Goal: Task Accomplishment & Management: Complete application form

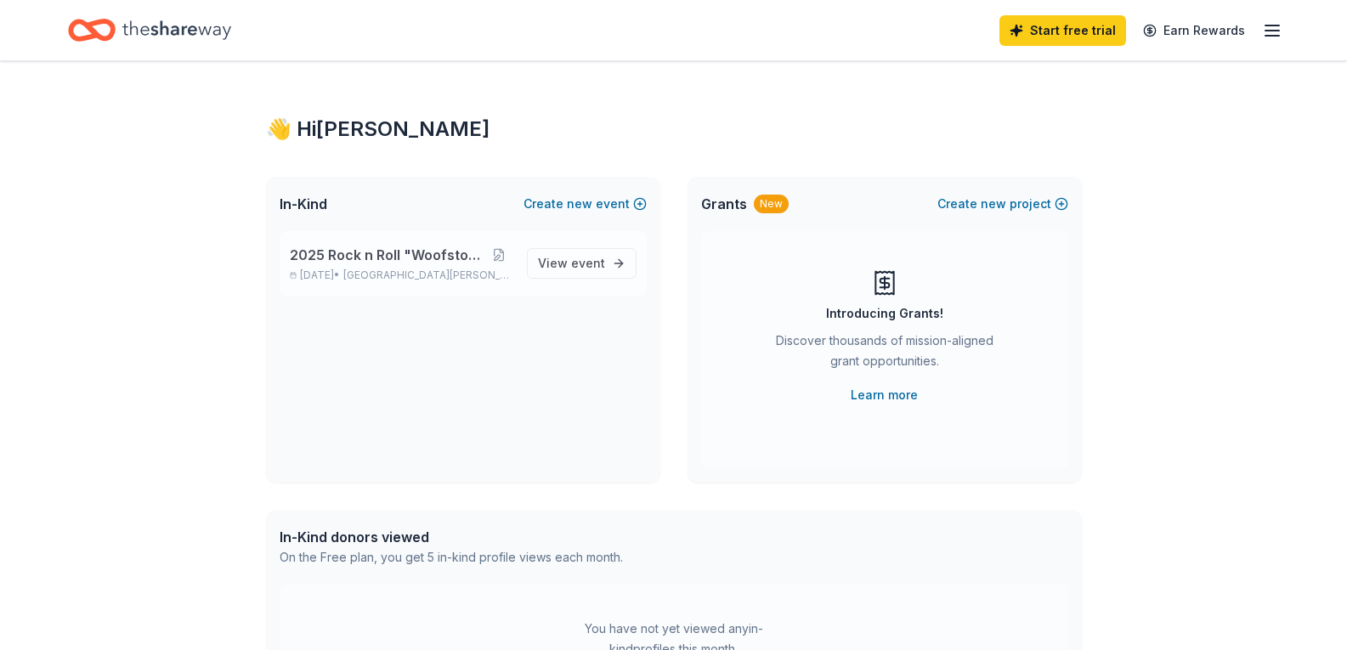
click at [399, 253] on span "2025 Rock n Roll "Woofstock" Bingo" at bounding box center [388, 255] width 196 height 20
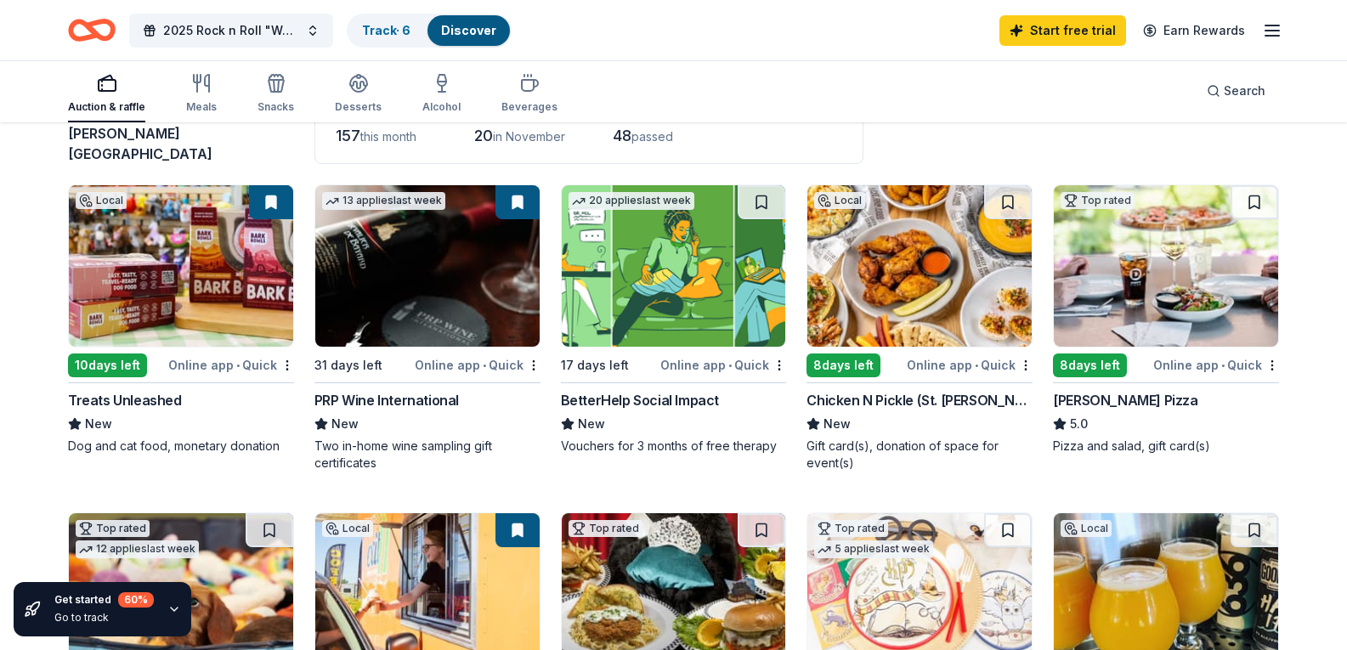
scroll to position [170, 0]
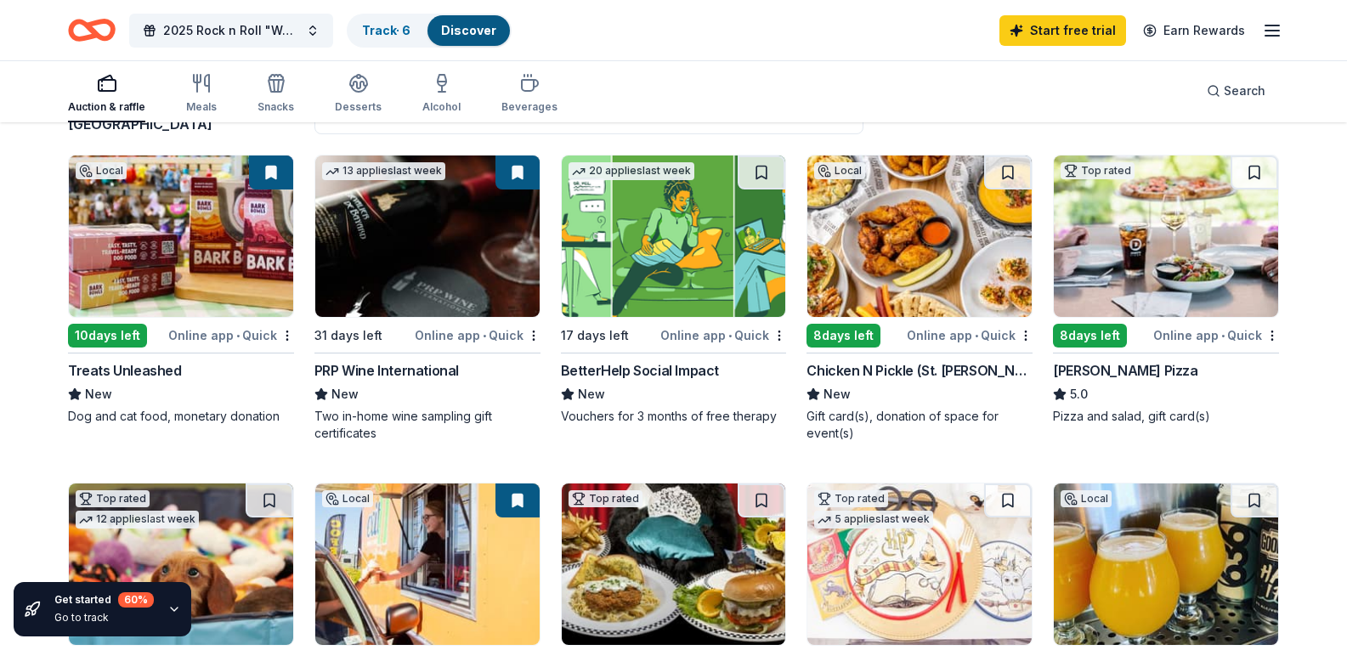
click at [116, 381] on div "Treats Unleashed" at bounding box center [125, 370] width 114 height 20
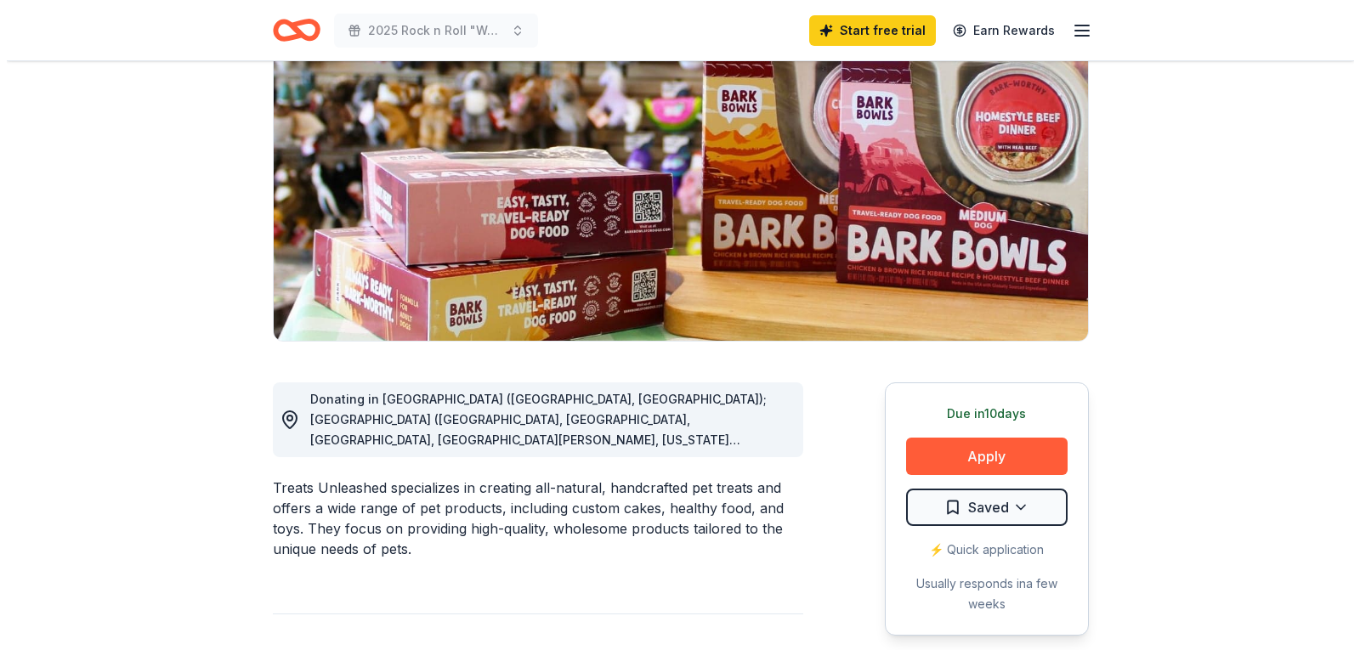
scroll to position [255, 0]
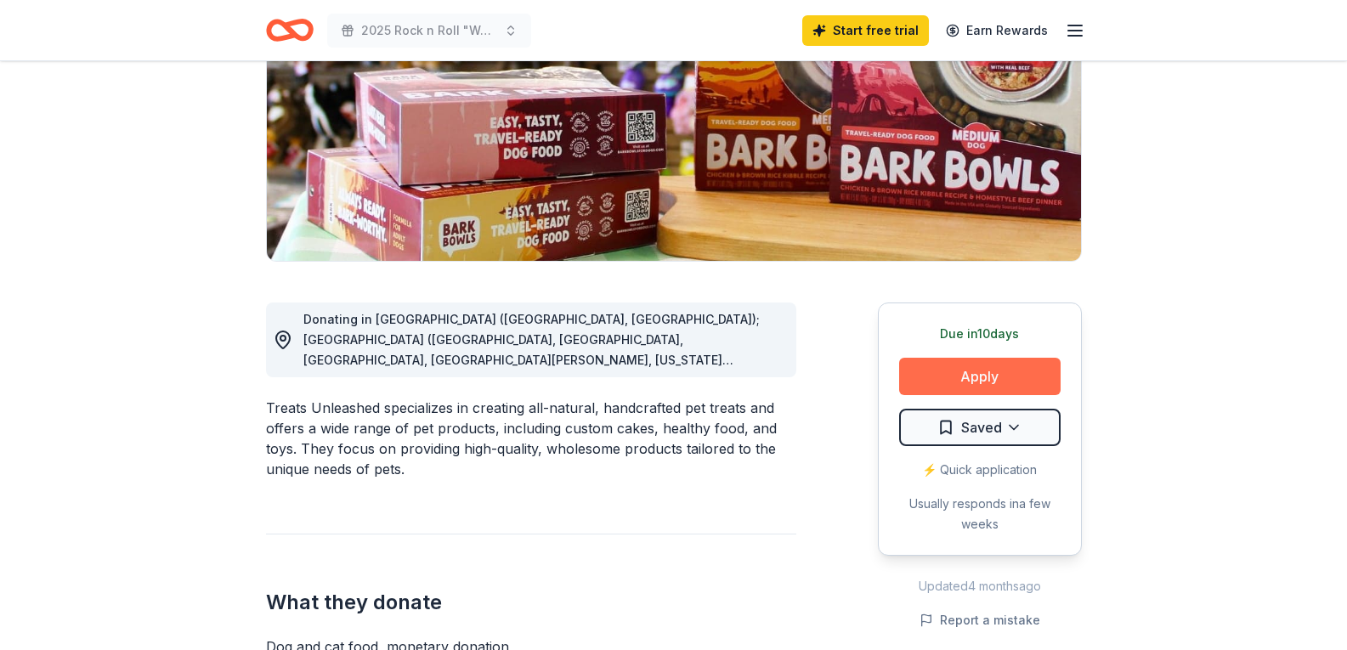
click at [975, 373] on button "Apply" at bounding box center [980, 376] width 162 height 37
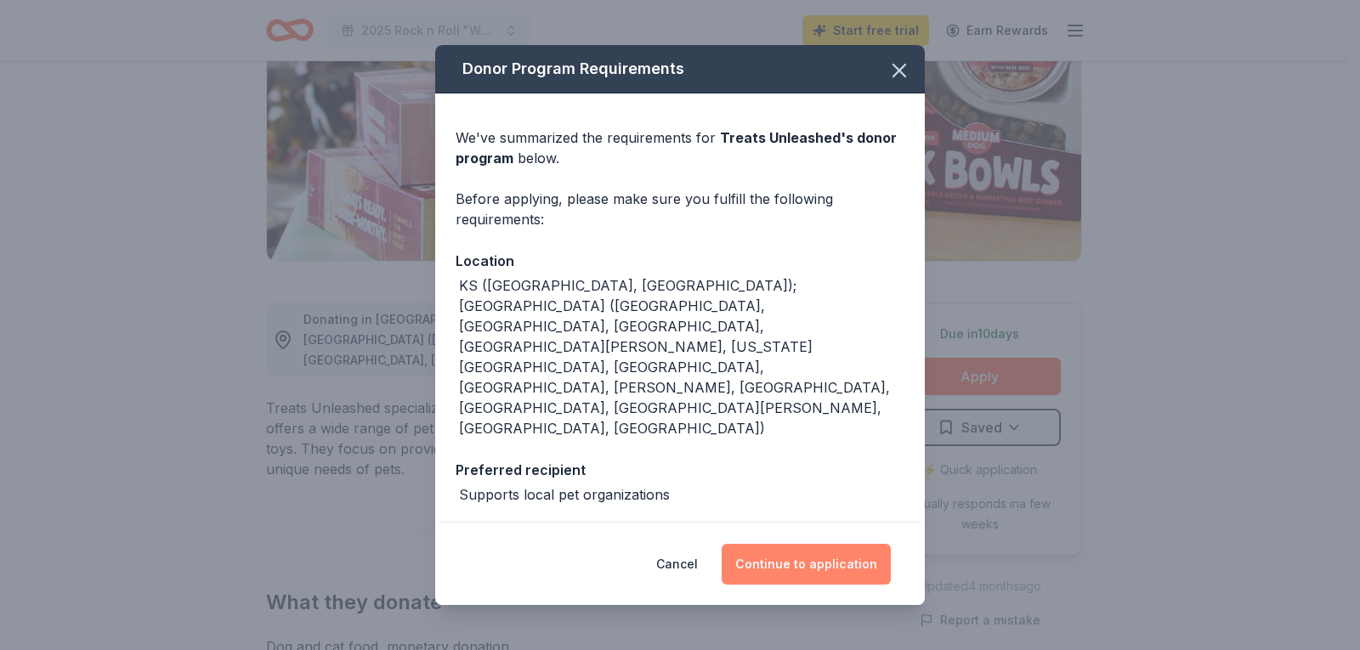
click at [802, 553] on button "Continue to application" at bounding box center [806, 564] width 169 height 41
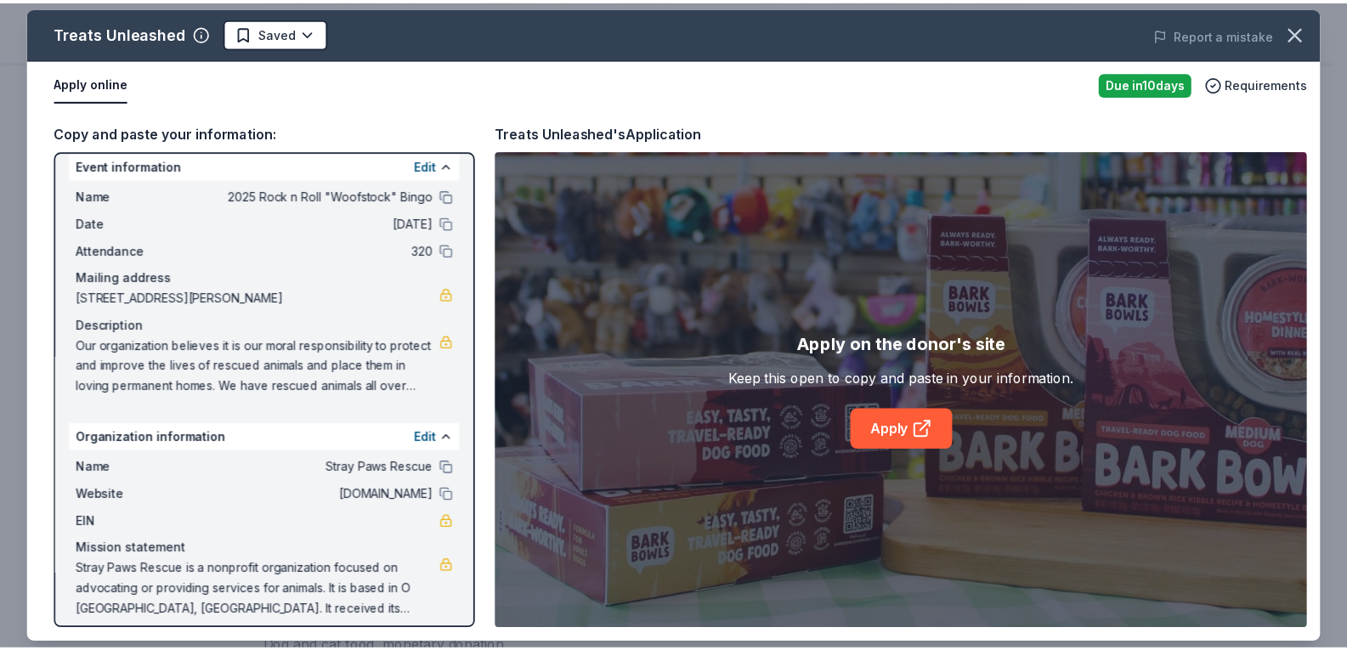
scroll to position [27, 0]
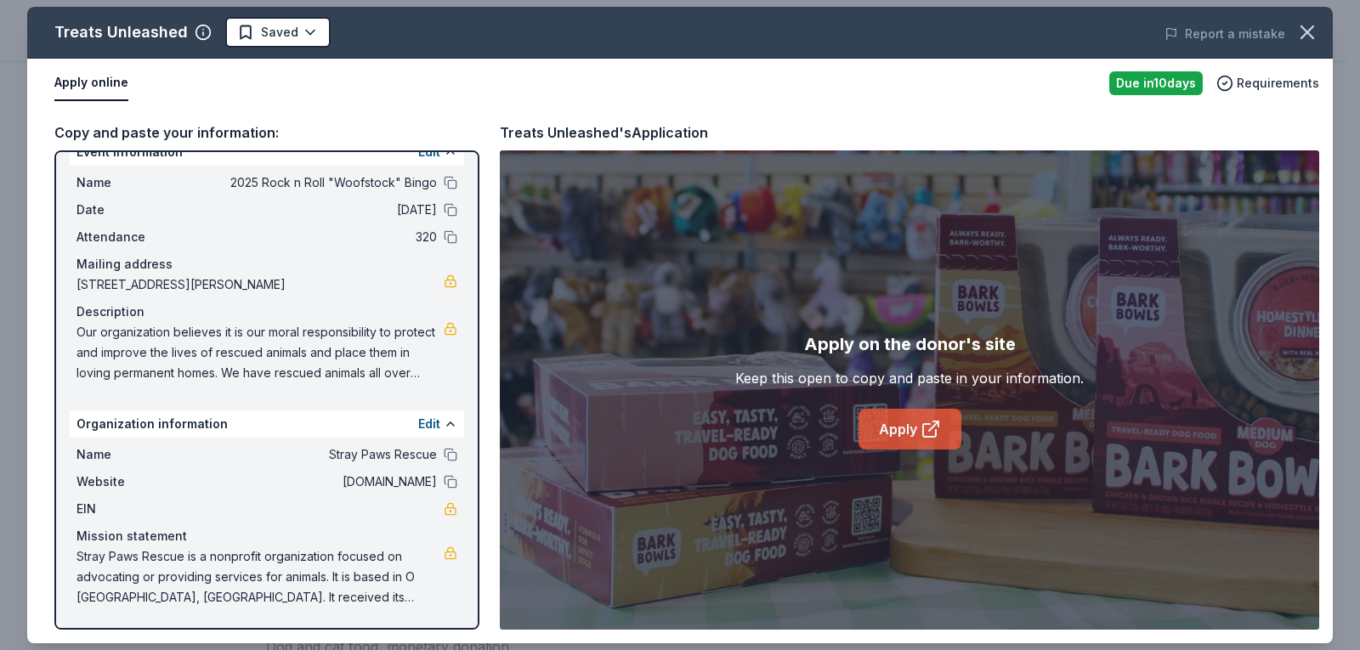
click at [892, 430] on link "Apply" at bounding box center [910, 429] width 103 height 41
click at [1307, 28] on icon "button" at bounding box center [1307, 32] width 24 height 24
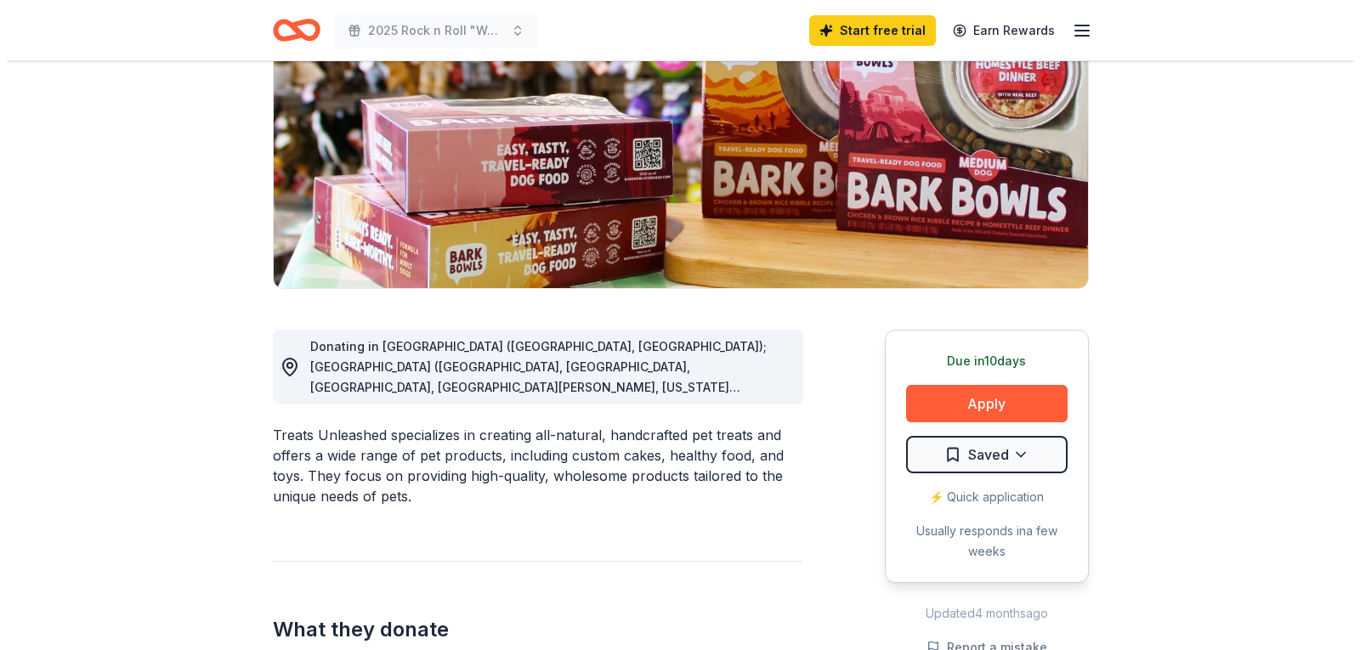
scroll to position [255, 0]
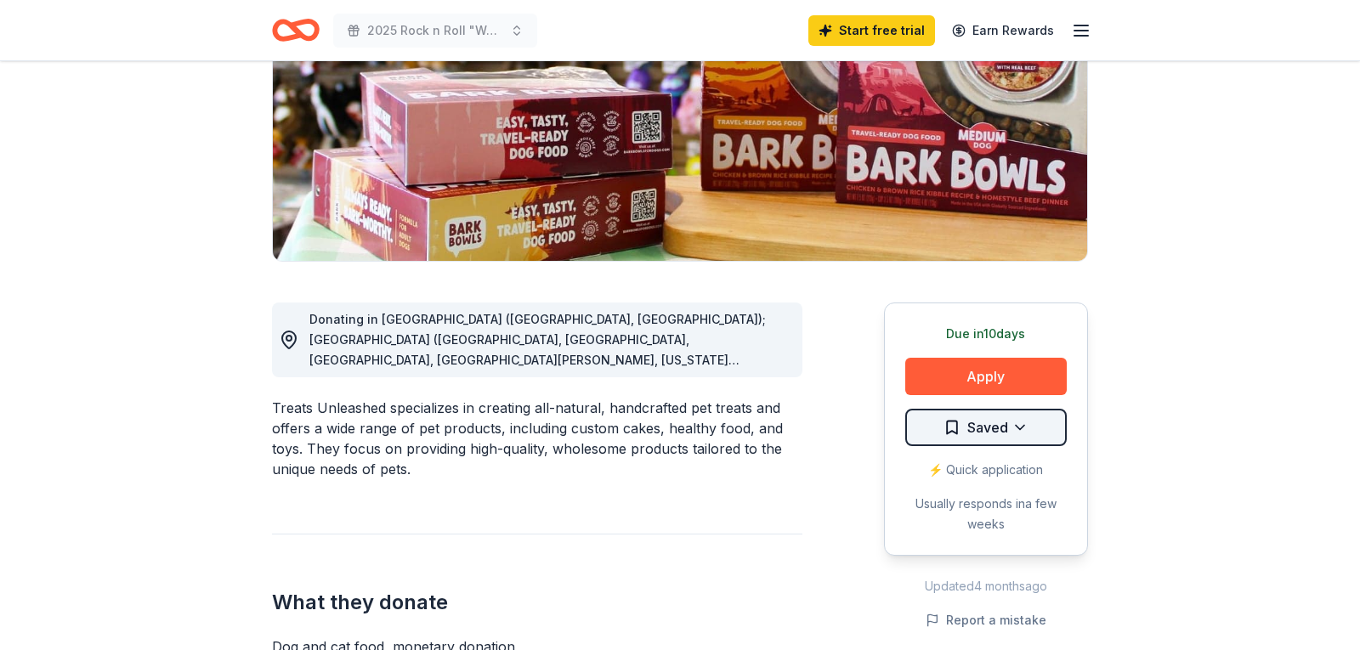
click at [954, 395] on html "2025 Rock n Roll "Woofstock" Bingo Start free trial Earn Rewards Due in 10 days…" at bounding box center [680, 70] width 1360 height 650
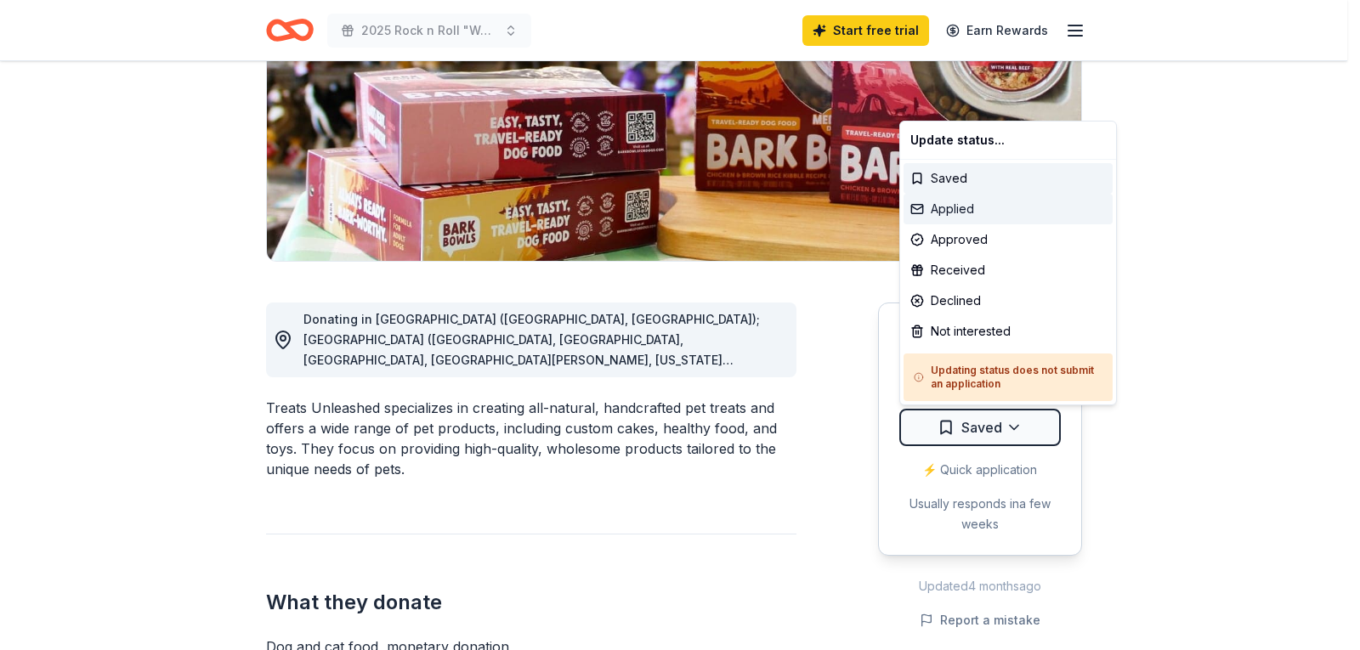
click at [955, 201] on div "Applied" at bounding box center [1008, 209] width 209 height 31
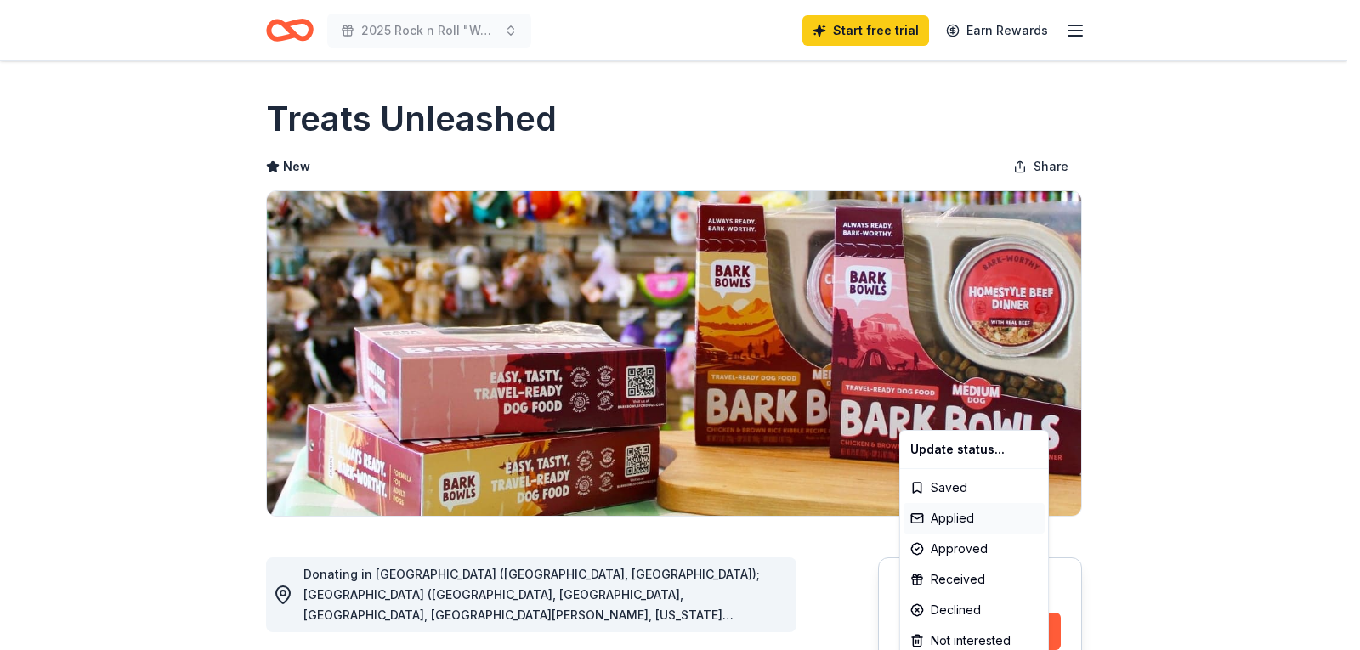
scroll to position [0, 0]
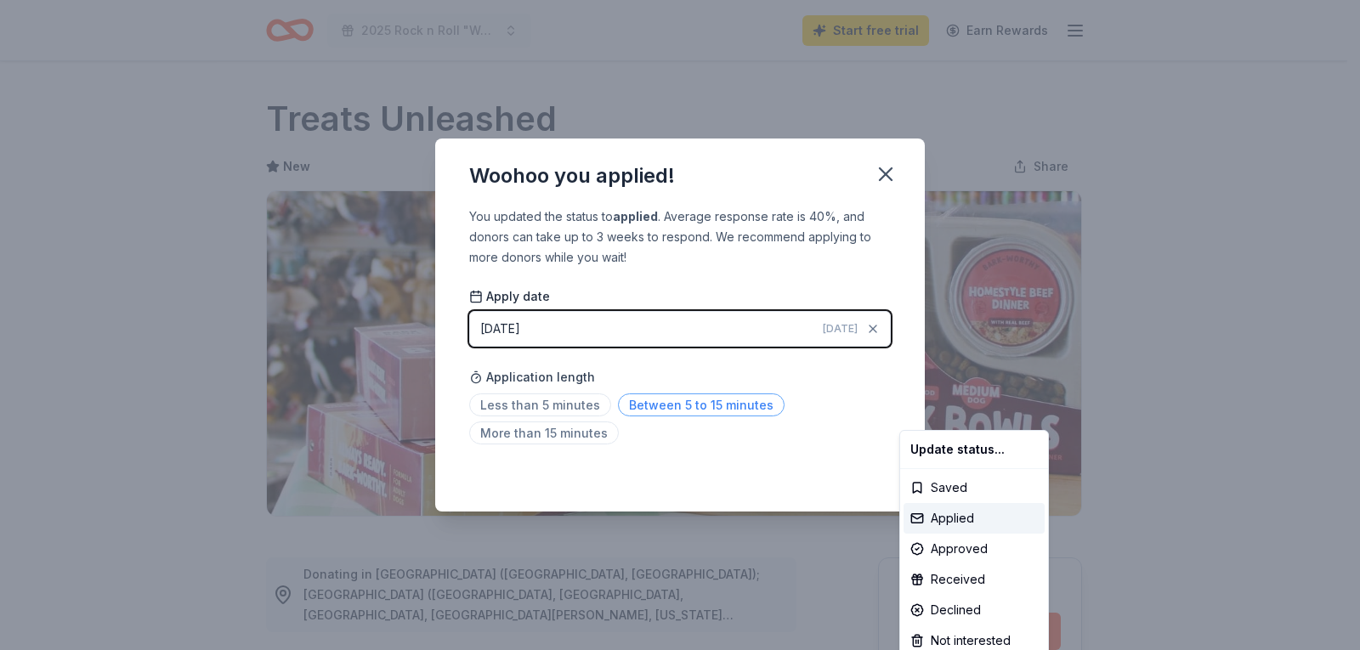
click at [765, 404] on html "2025 Rock n Roll "Woofstock" Bingo Start free trial Earn Rewards Due in 10 days…" at bounding box center [680, 325] width 1360 height 650
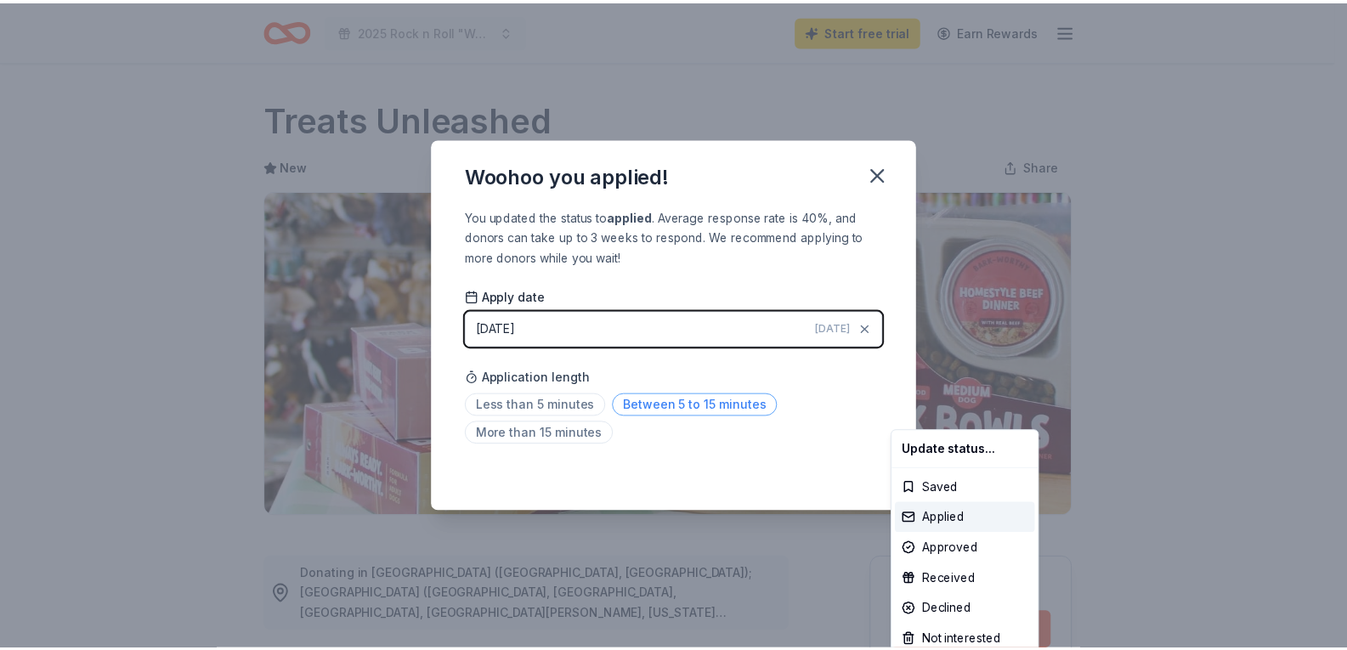
scroll to position [358, 0]
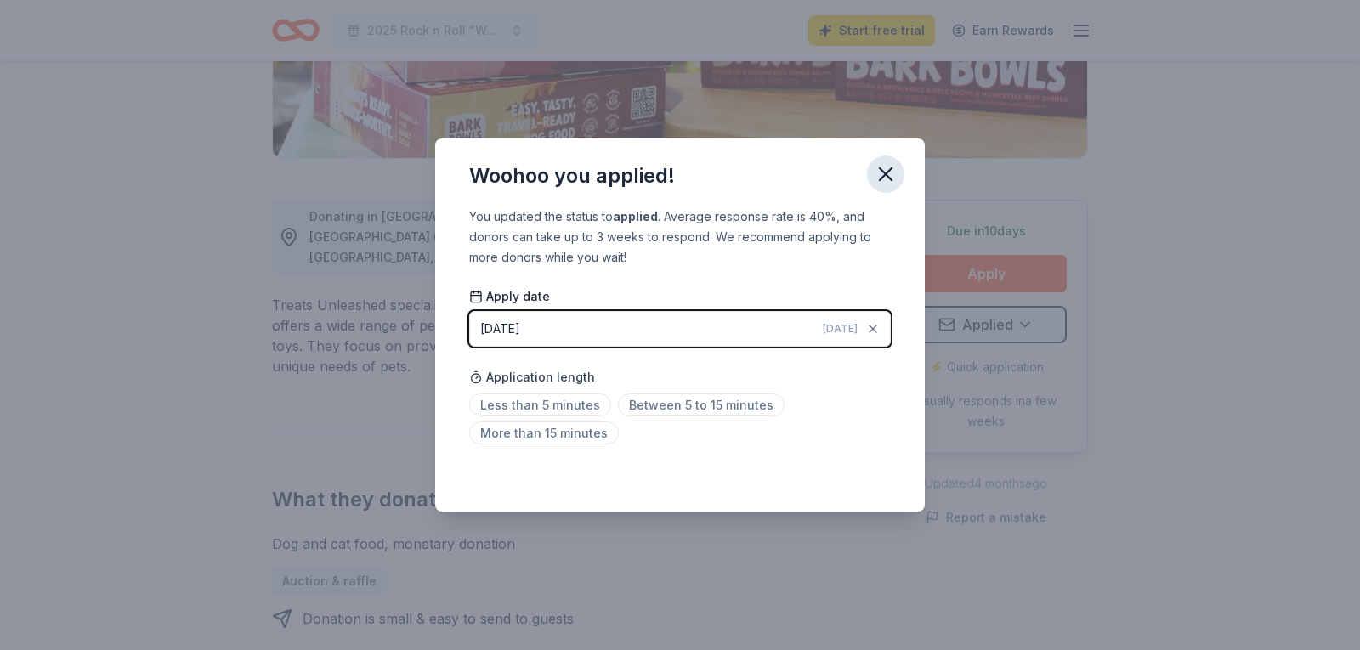
click at [886, 180] on icon "button" at bounding box center [886, 174] width 24 height 24
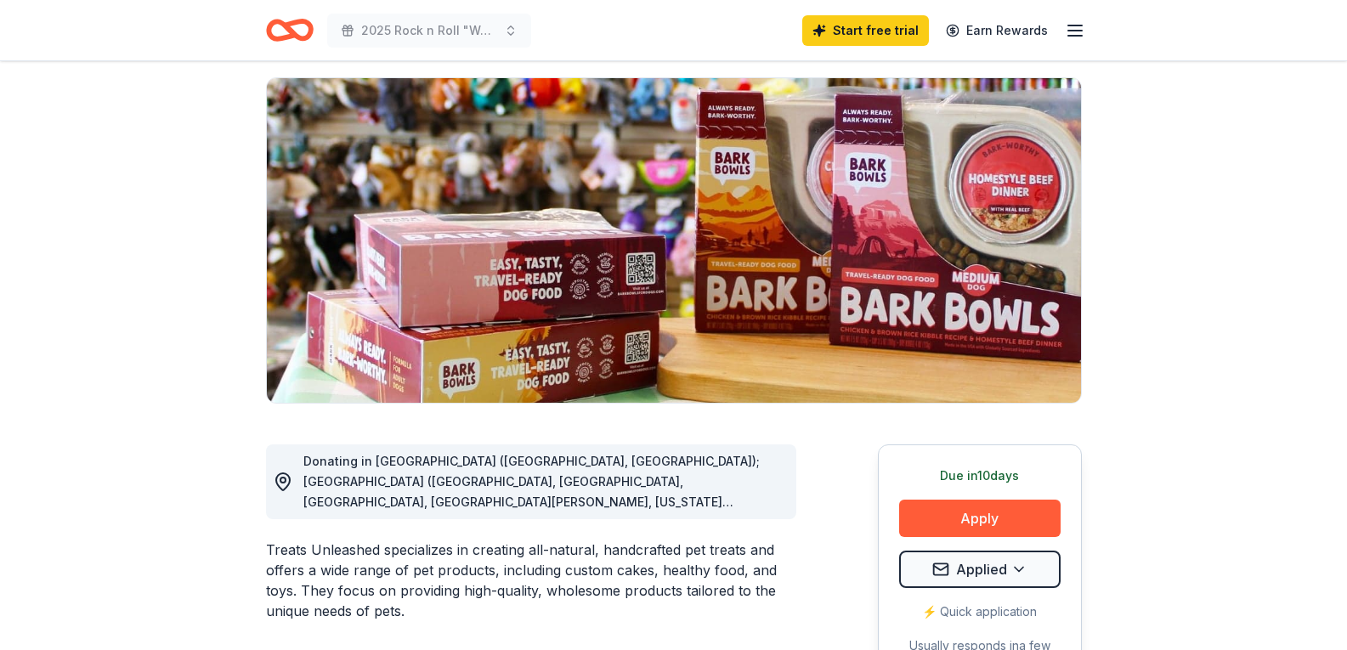
scroll to position [0, 0]
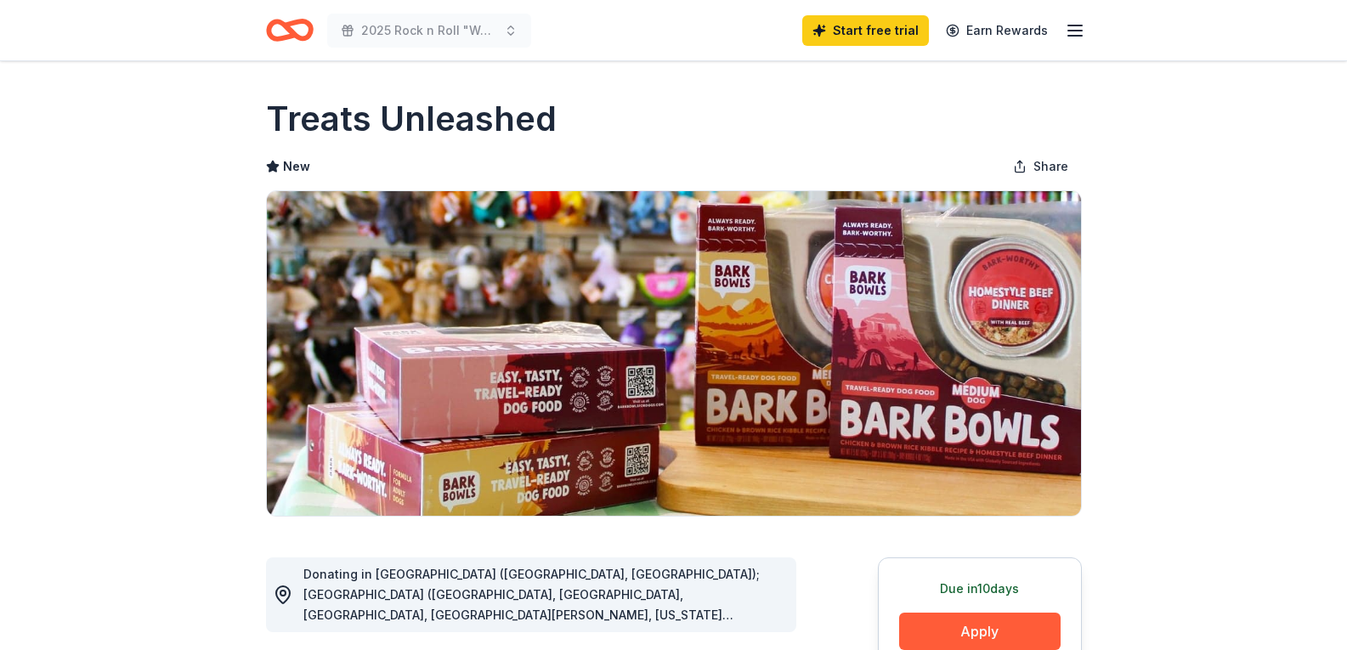
click at [292, 26] on icon "Home" at bounding box center [297, 29] width 26 height 17
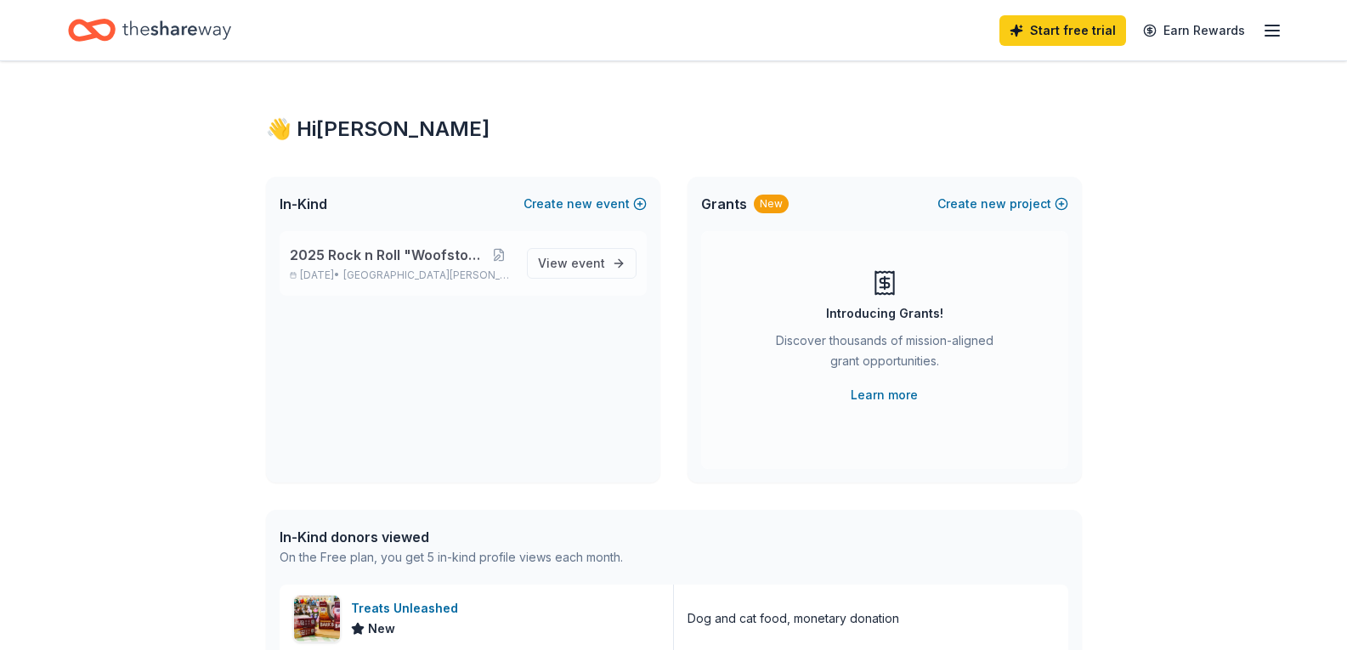
click at [448, 256] on span "2025 Rock n Roll "Woofstock" Bingo" at bounding box center [388, 255] width 196 height 20
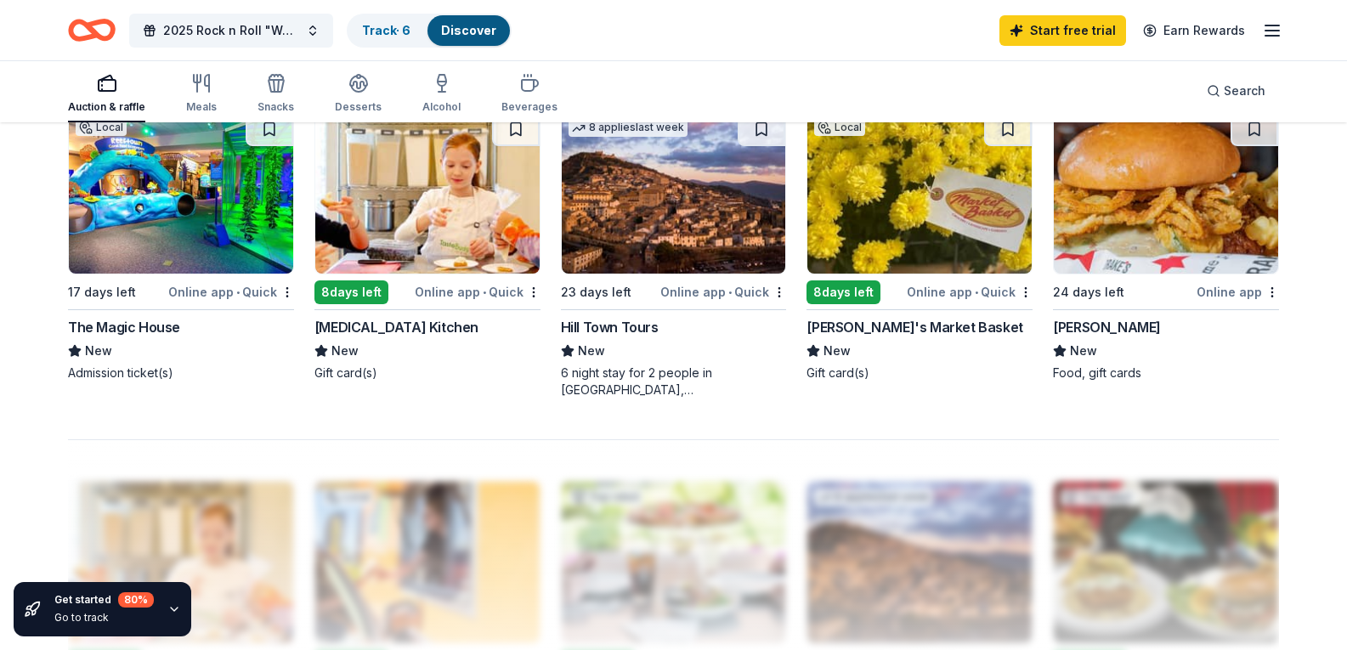
scroll to position [1275, 0]
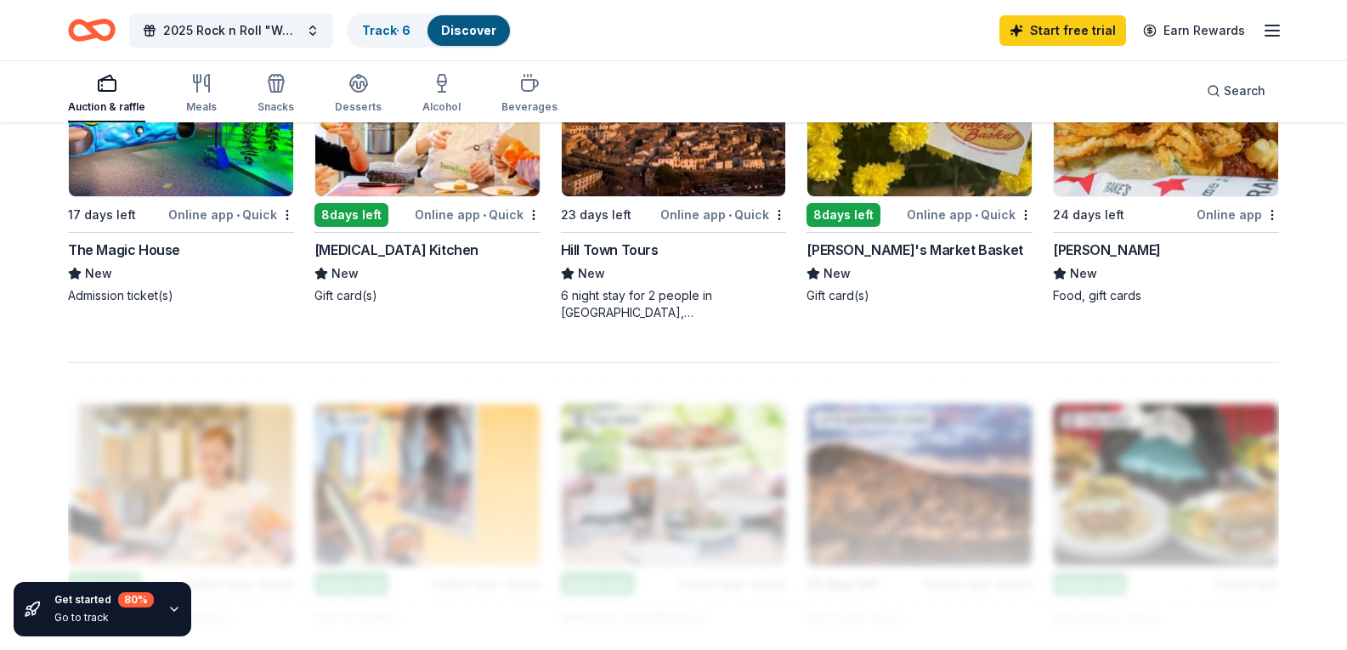
click at [176, 196] on img at bounding box center [181, 116] width 224 height 162
